Goal: Find specific page/section: Find specific page/section

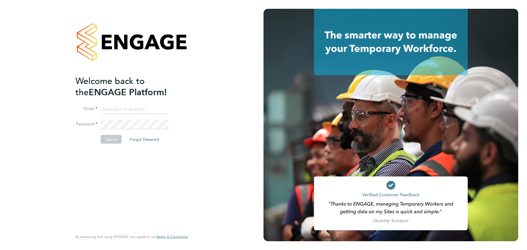
click at [118, 106] on input at bounding box center [135, 109] width 68 height 10
type input "[PERSON_NAME][EMAIL_ADDRESS][PERSON_NAME][DOMAIN_NAME]"
click at [113, 141] on button "Sign In" at bounding box center [111, 139] width 21 height 9
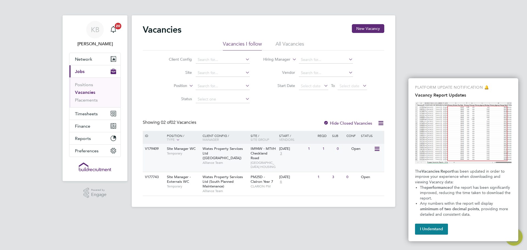
click at [223, 160] on span "Alliance Team" at bounding box center [224, 162] width 45 height 4
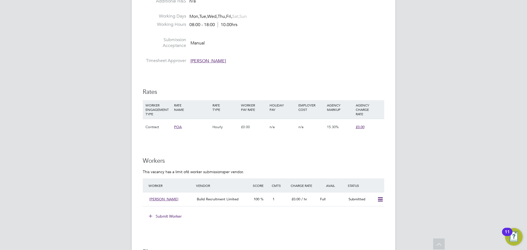
scroll to position [247, 0]
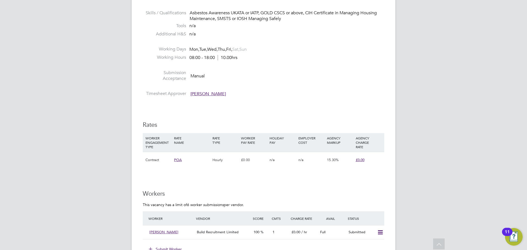
click at [205, 95] on span "Richard Astbury" at bounding box center [207, 93] width 35 height 5
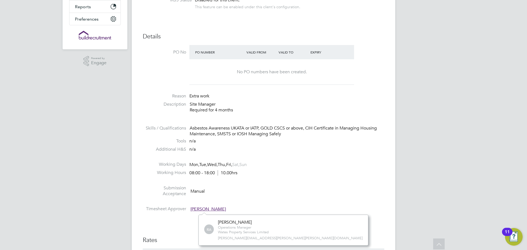
scroll to position [55, 0]
